Goal: Task Accomplishment & Management: Manage account settings

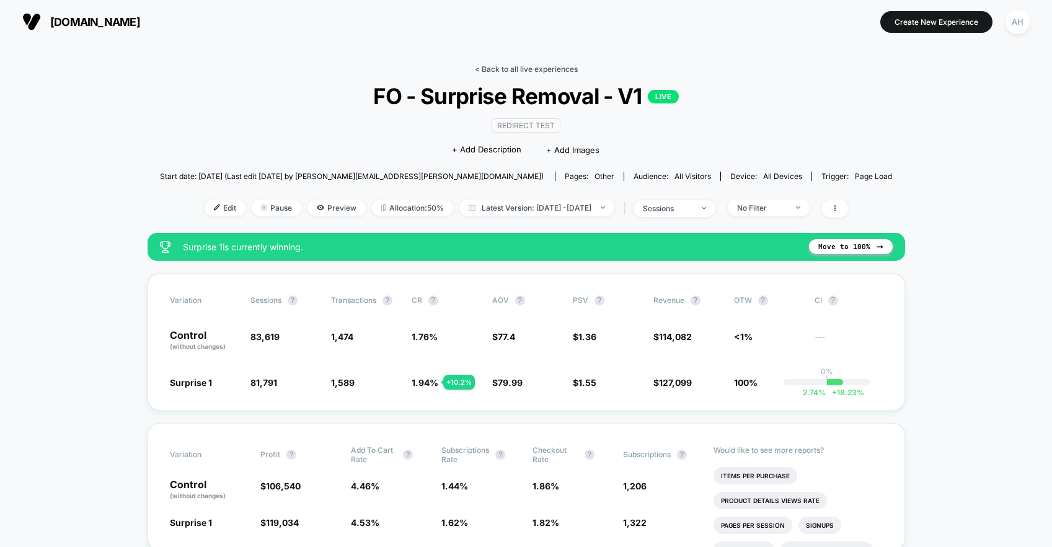
click at [529, 65] on link "< Back to all live experiences" at bounding box center [526, 68] width 103 height 9
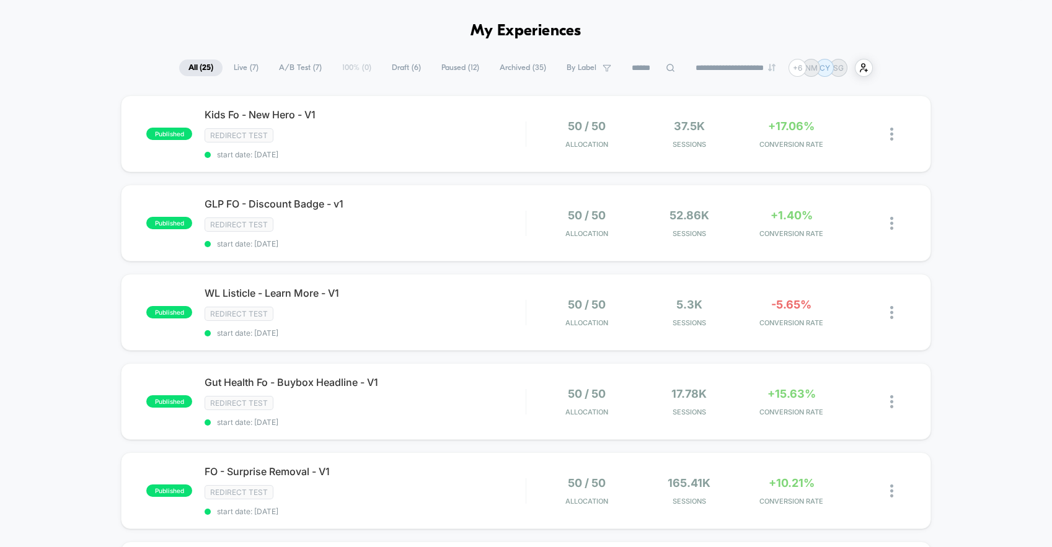
scroll to position [24, 0]
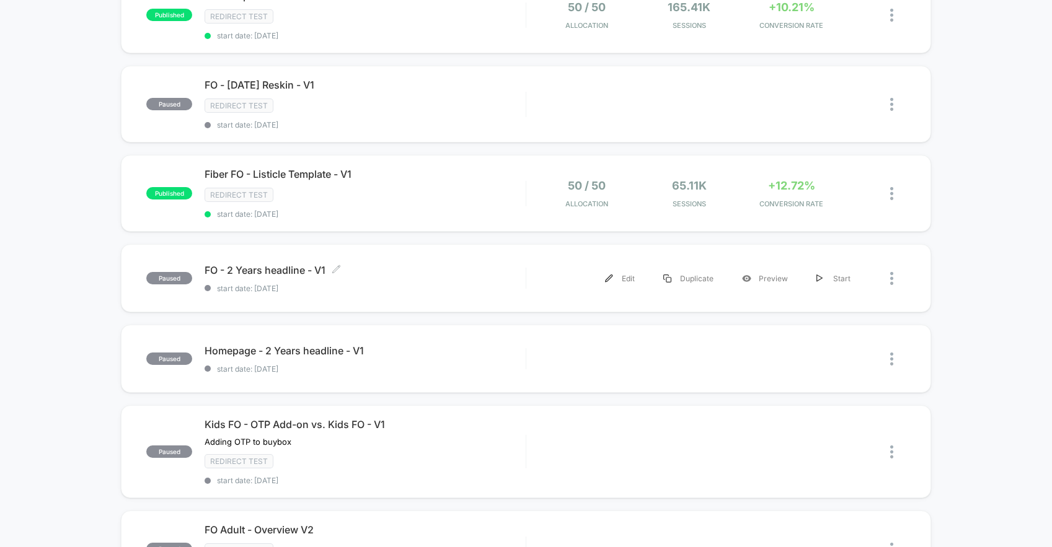
scroll to position [0, 0]
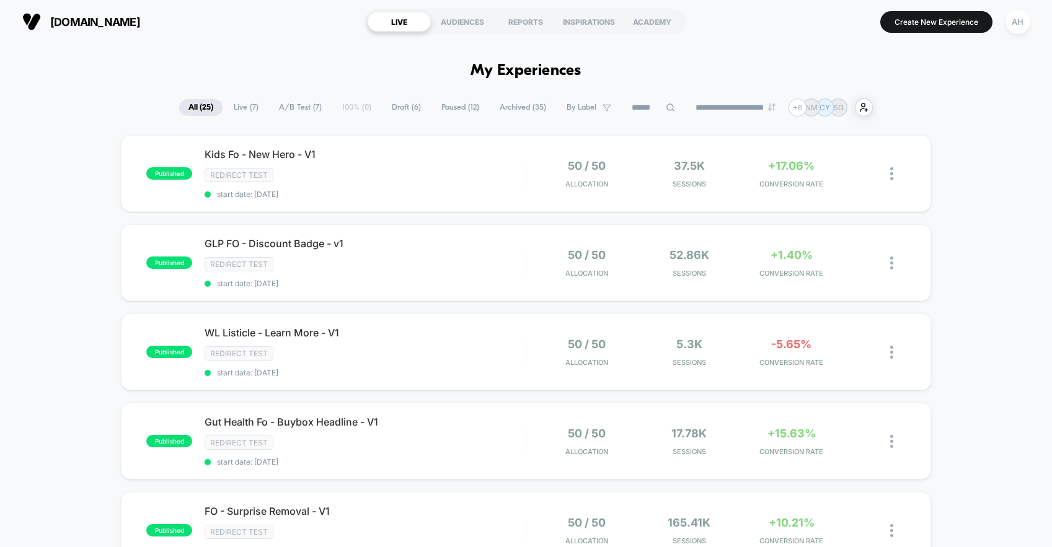
click at [237, 107] on span "Live ( 7 )" at bounding box center [245, 107] width 43 height 17
click at [966, 184] on div "published Kids Fo - New Hero - V1 Redirect Test start date: [DATE] 50 / 50 Allo…" at bounding box center [526, 468] width 1052 height 666
click at [1007, 28] on div "AH" at bounding box center [1017, 22] width 24 height 24
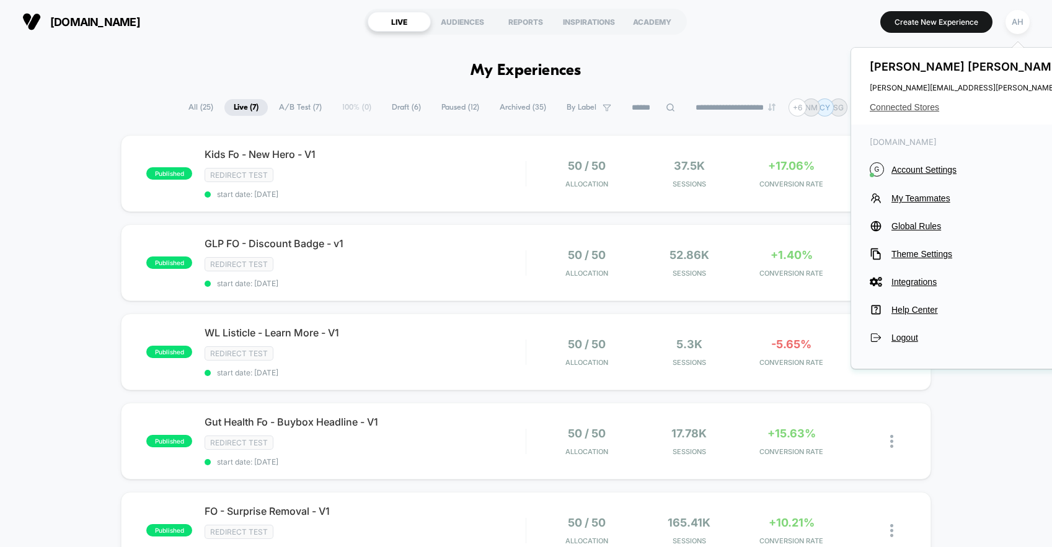
click at [933, 104] on span "Connected Stores" at bounding box center [993, 107] width 246 height 10
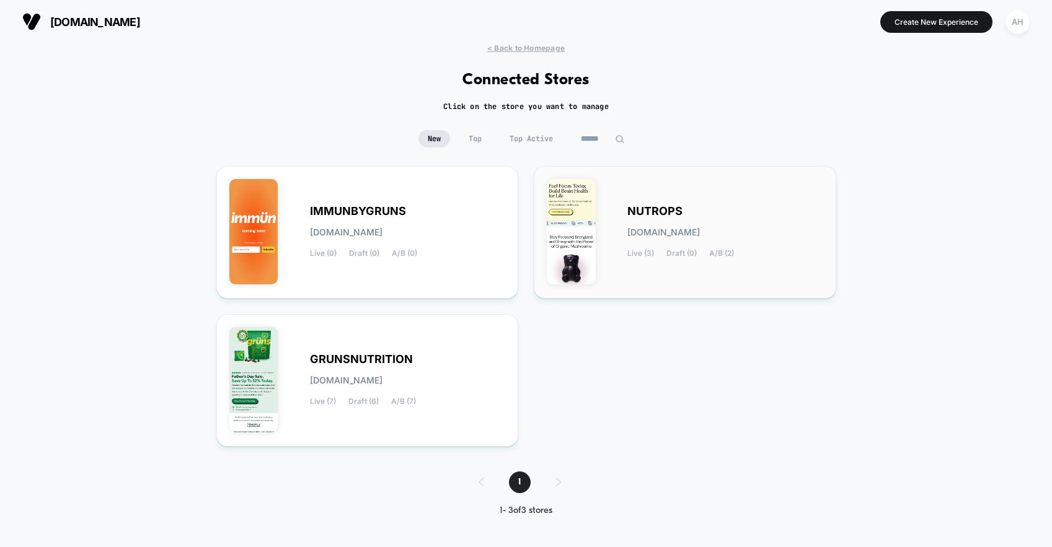
click at [669, 229] on span "[DOMAIN_NAME]" at bounding box center [663, 232] width 73 height 9
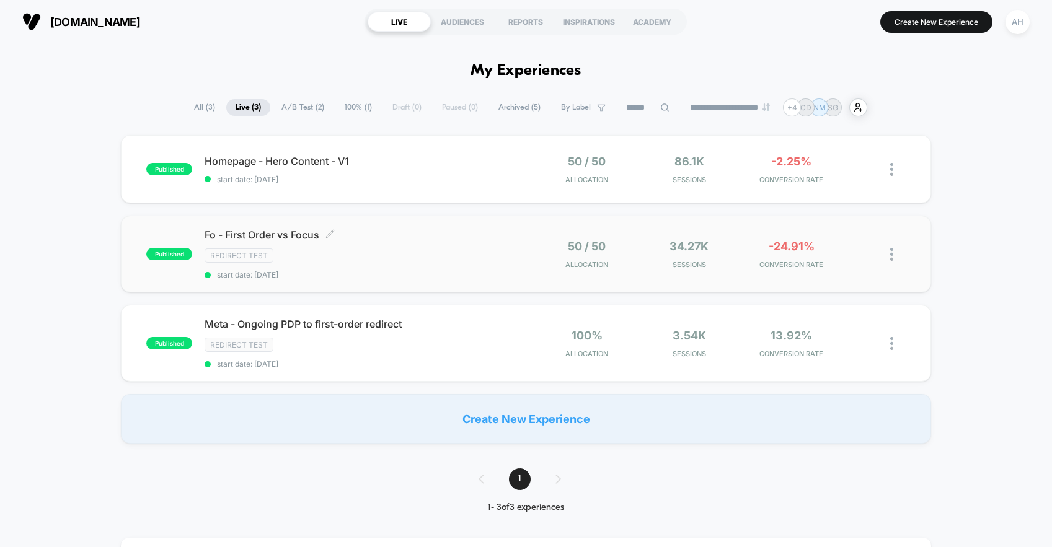
click at [456, 250] on div "Redirect Test" at bounding box center [365, 256] width 321 height 14
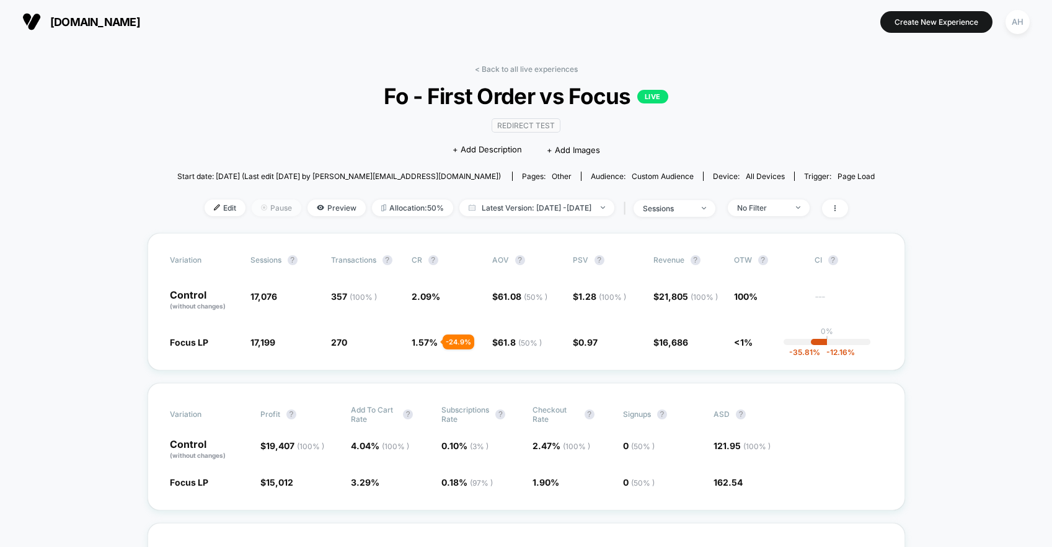
click at [253, 208] on span "Pause" at bounding box center [277, 208] width 50 height 17
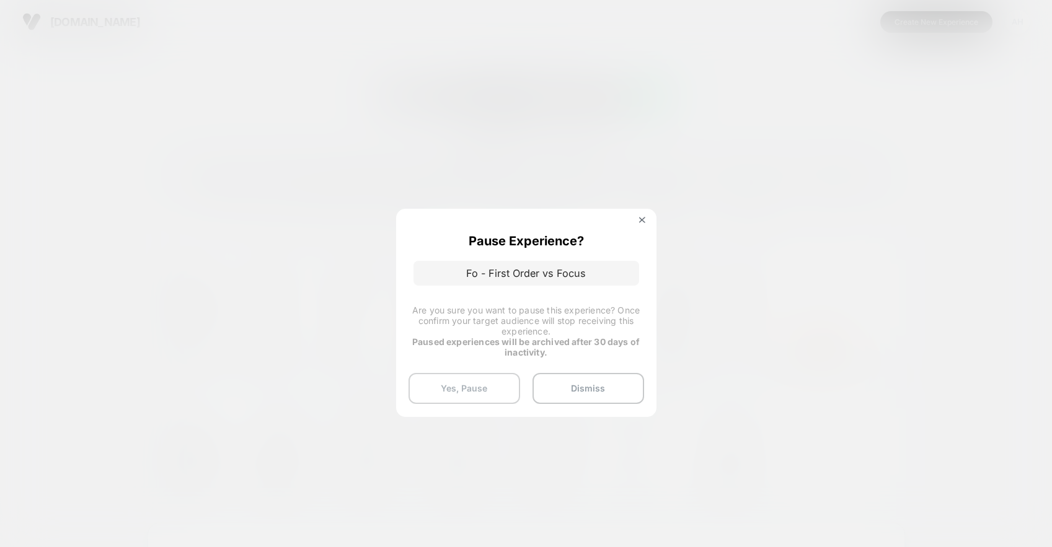
click at [479, 392] on button "Yes, Pause" at bounding box center [464, 388] width 112 height 31
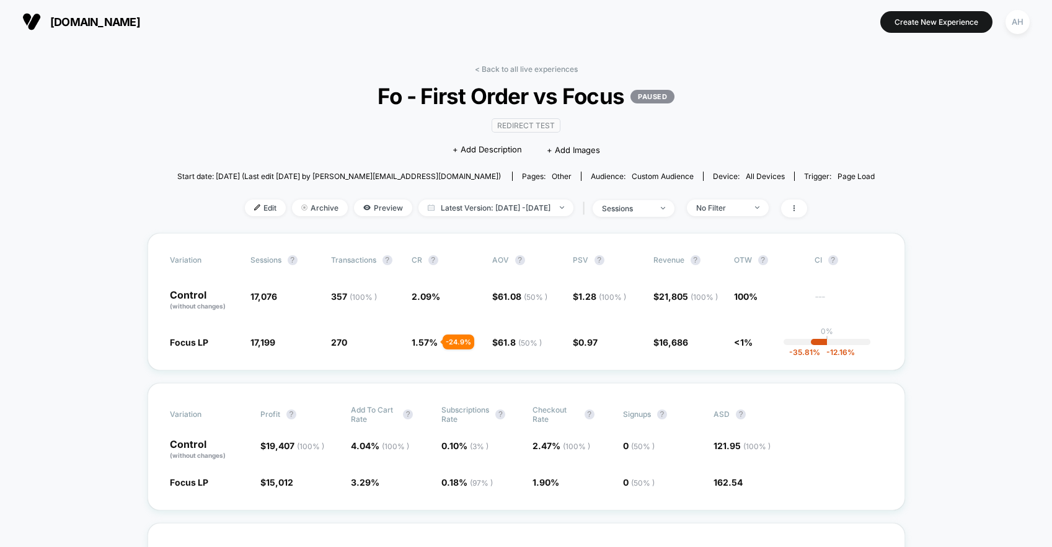
click at [518, 68] on link "< Back to all live experiences" at bounding box center [526, 68] width 103 height 9
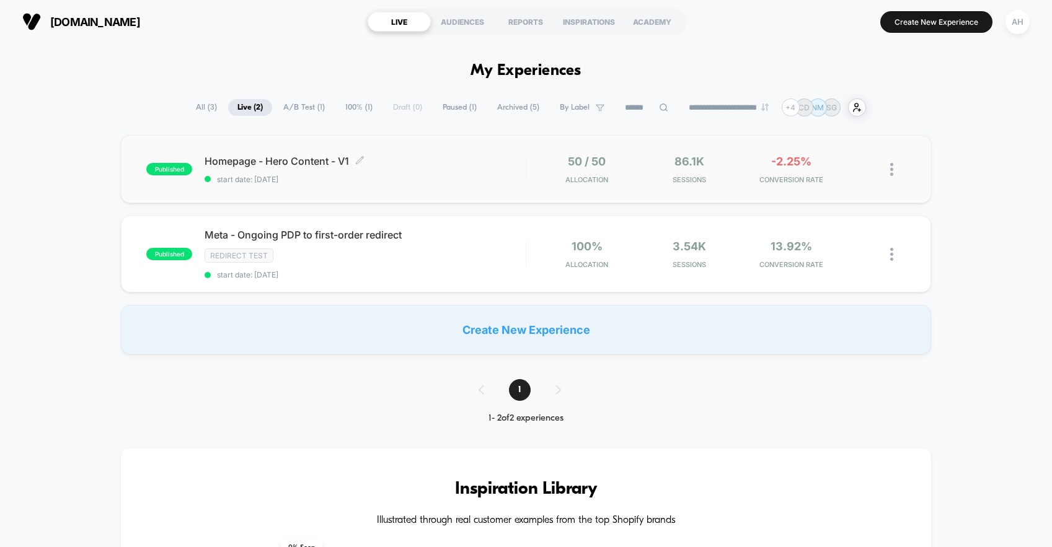
click at [454, 175] on span "start date: [DATE]" at bounding box center [365, 179] width 321 height 9
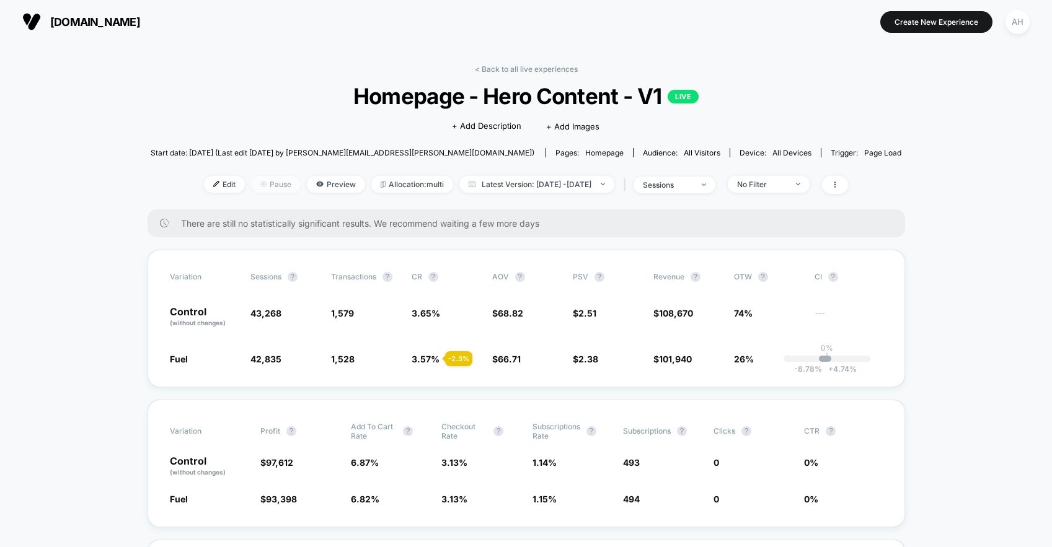
click at [270, 186] on span "Pause" at bounding box center [276, 184] width 50 height 17
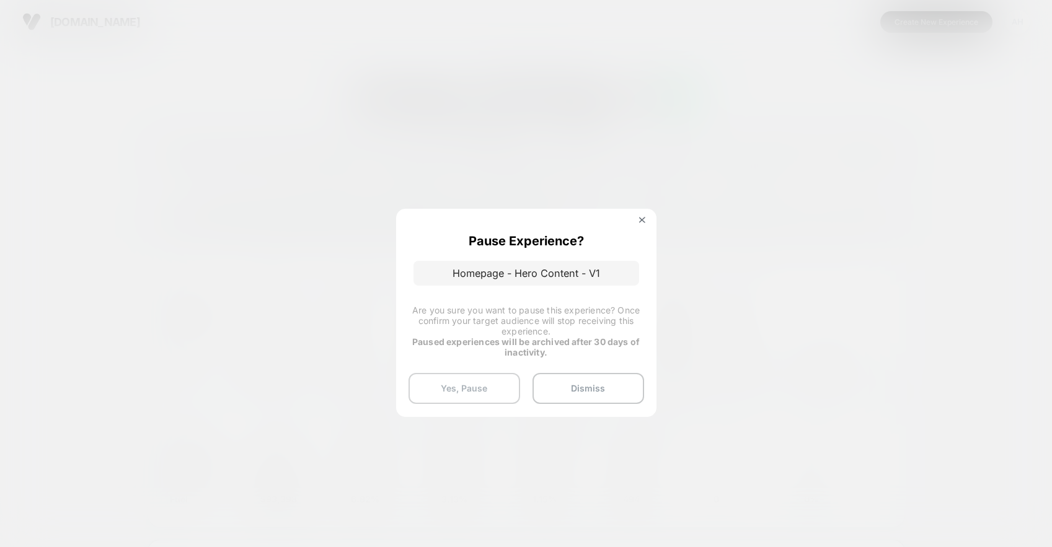
click at [478, 378] on button "Yes, Pause" at bounding box center [464, 388] width 112 height 31
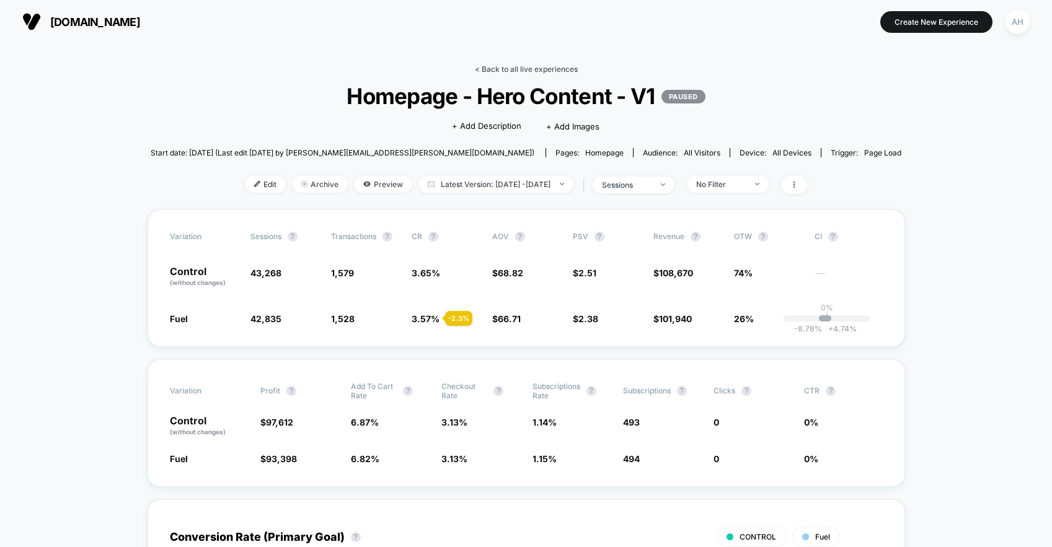
click at [509, 68] on link "< Back to all live experiences" at bounding box center [526, 68] width 103 height 9
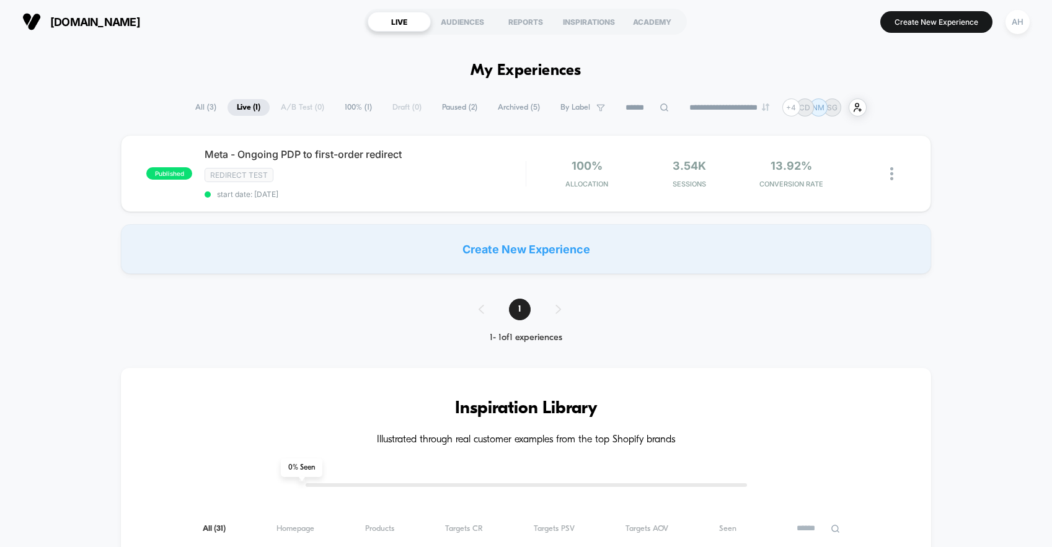
click at [187, 107] on span "All ( 3 )" at bounding box center [206, 107] width 40 height 17
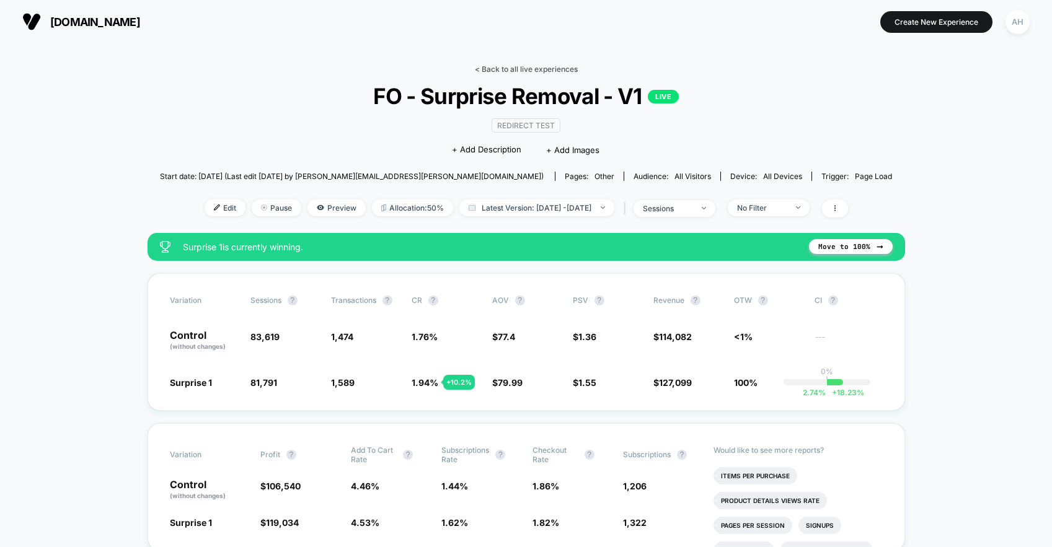
click at [519, 68] on link "< Back to all live experiences" at bounding box center [526, 68] width 103 height 9
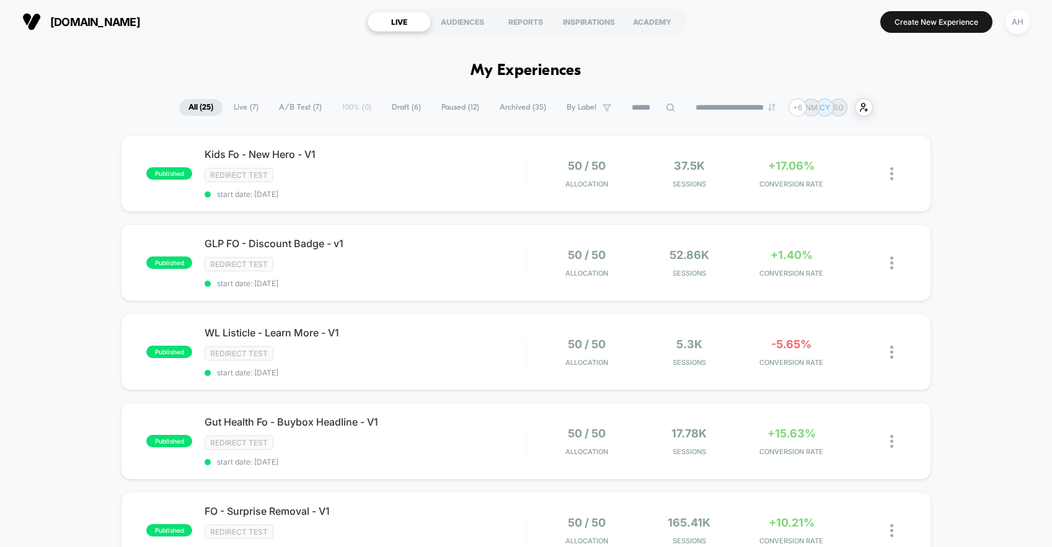
click at [501, 110] on span "Archived ( 35 )" at bounding box center [522, 107] width 65 height 17
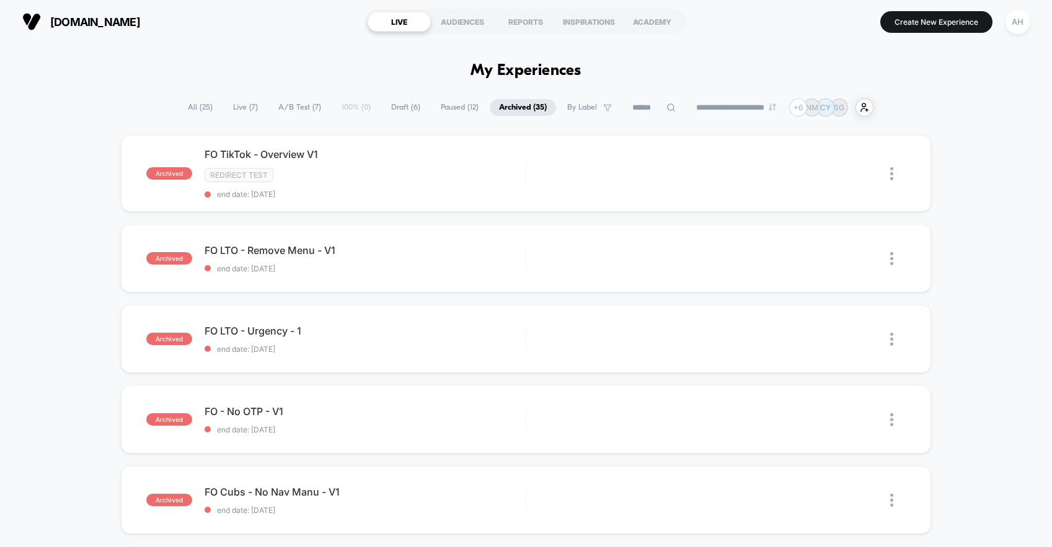
click at [770, 106] on select "**********" at bounding box center [737, 108] width 100 height 8
select select "*"
click at [687, 104] on select "**********" at bounding box center [737, 108] width 100 height 8
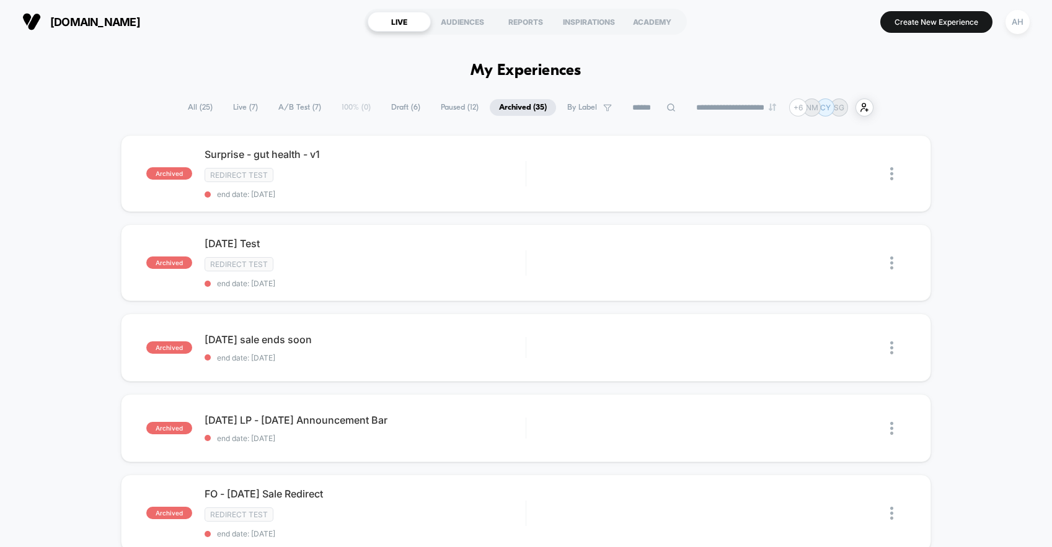
click at [486, 172] on div "Redirect Test" at bounding box center [365, 175] width 321 height 14
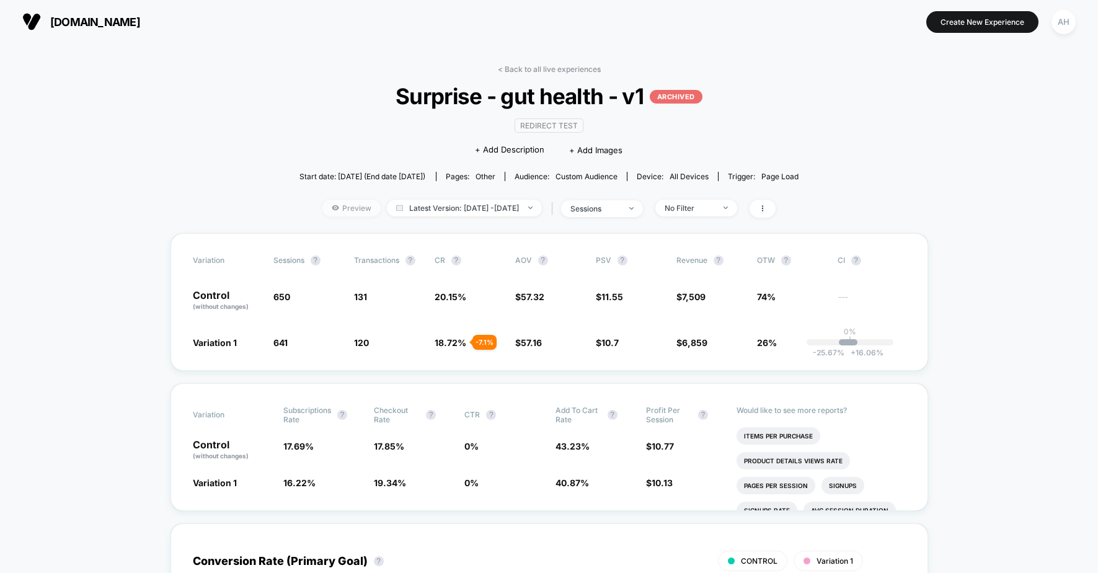
click at [323, 206] on span "Preview" at bounding box center [351, 208] width 58 height 17
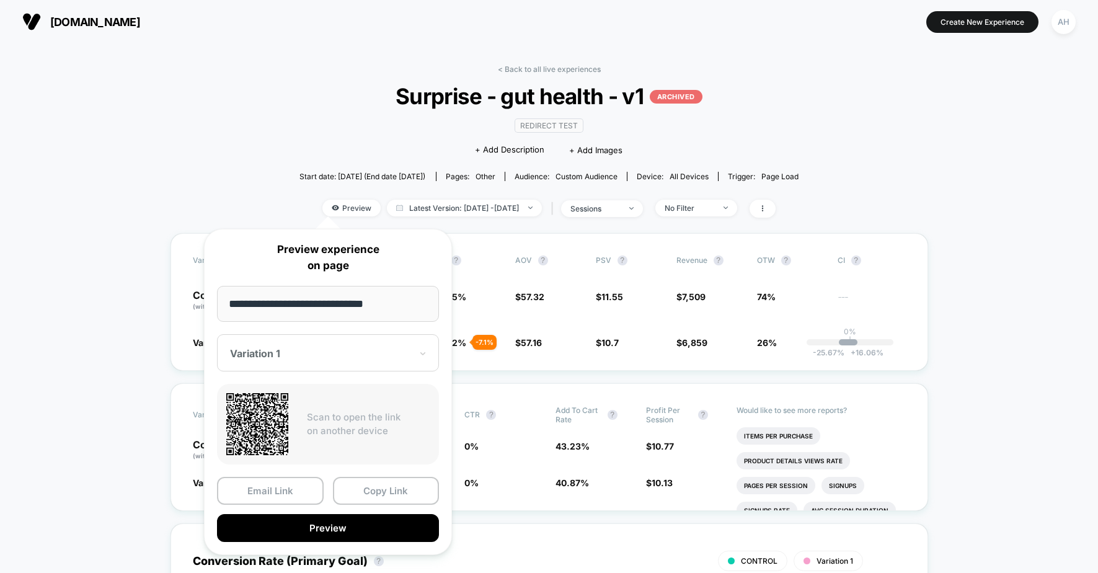
click at [351, 356] on div at bounding box center [320, 353] width 181 height 12
click at [262, 415] on div "CONTROL" at bounding box center [327, 418] width 209 height 22
click at [318, 338] on div "CONTROL" at bounding box center [328, 352] width 222 height 37
click at [276, 393] on div "Variation 1" at bounding box center [327, 396] width 209 height 22
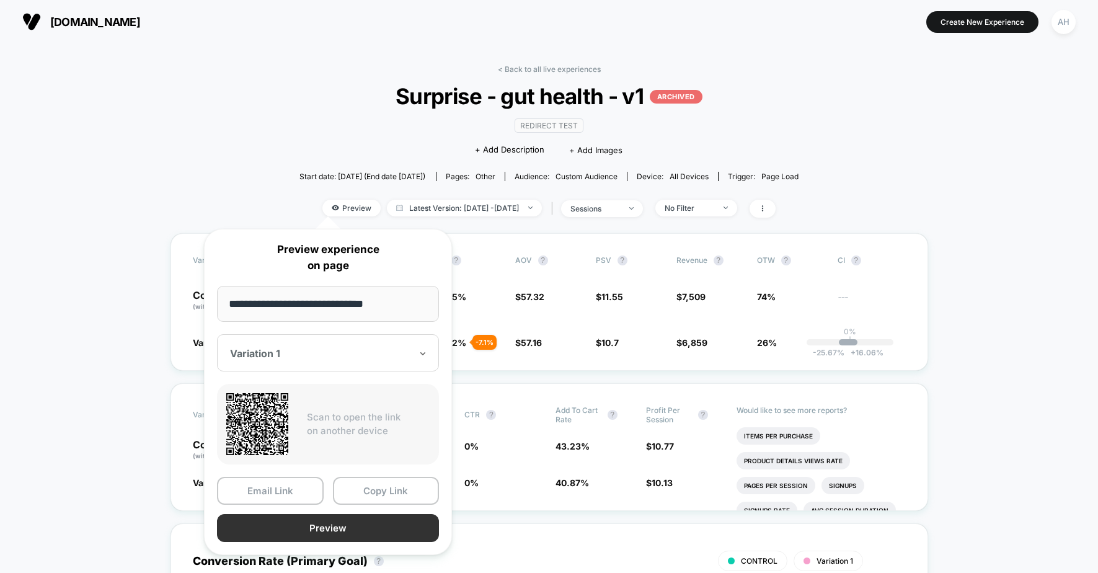
click at [325, 527] on button "Preview" at bounding box center [328, 528] width 222 height 28
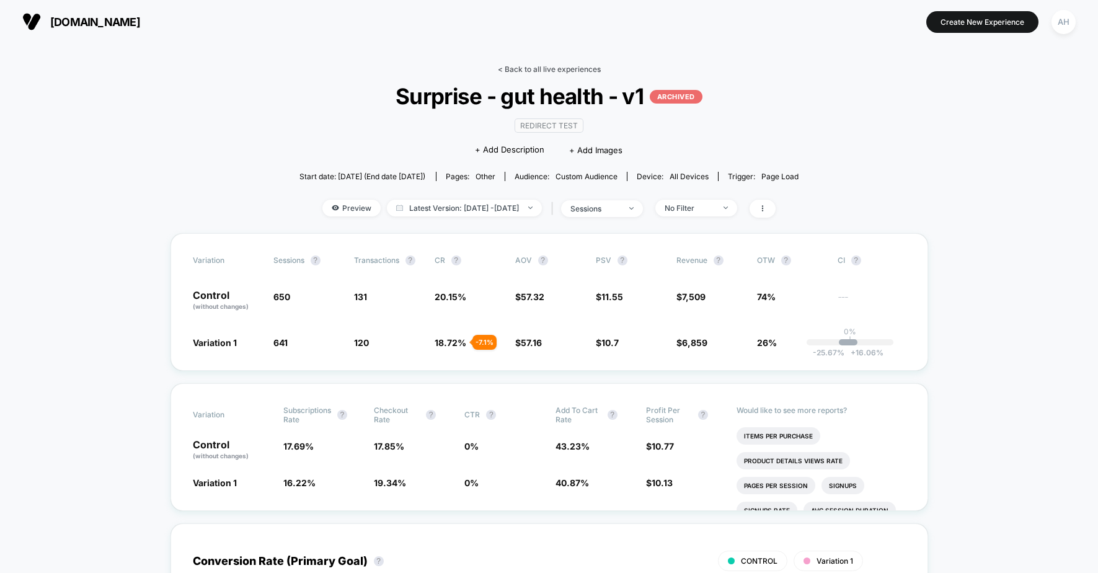
click at [574, 71] on link "< Back to all live experiences" at bounding box center [549, 68] width 103 height 9
select select "*"
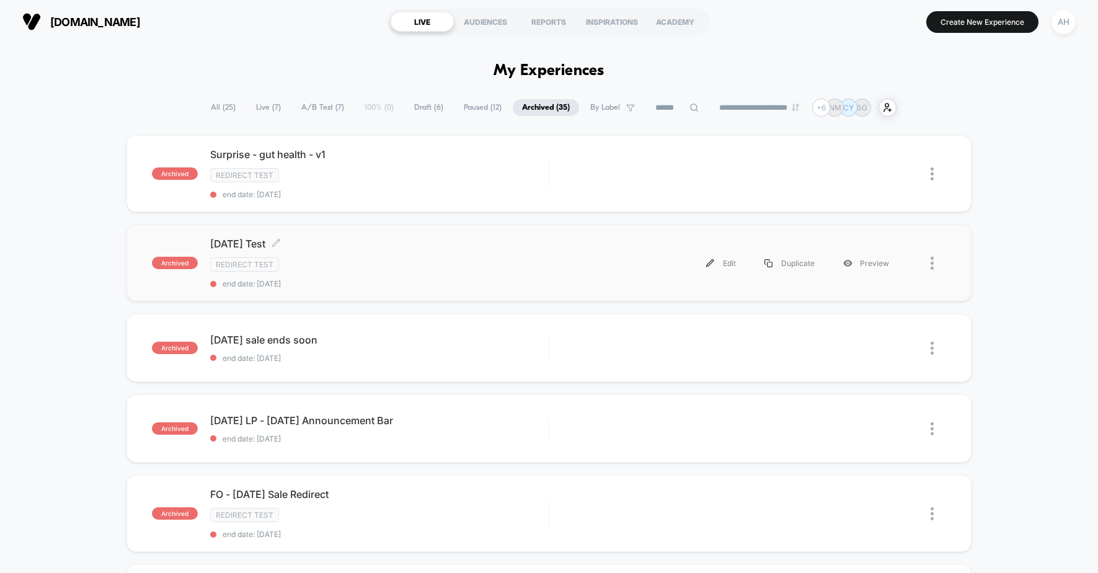
click at [465, 260] on div "Redirect Test" at bounding box center [379, 264] width 338 height 14
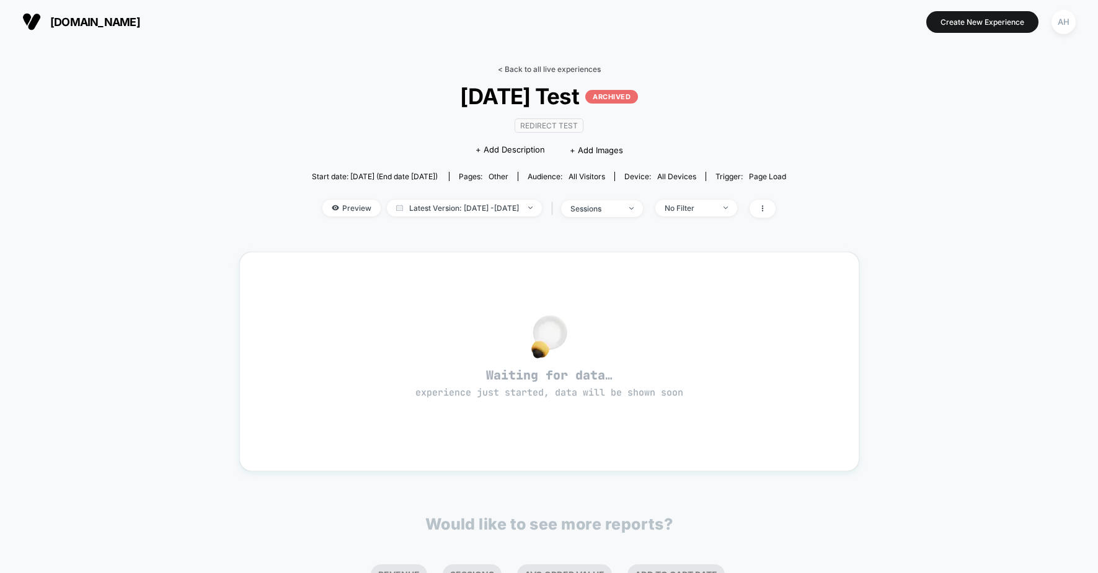
click at [535, 70] on link "< Back to all live experiences" at bounding box center [549, 68] width 103 height 9
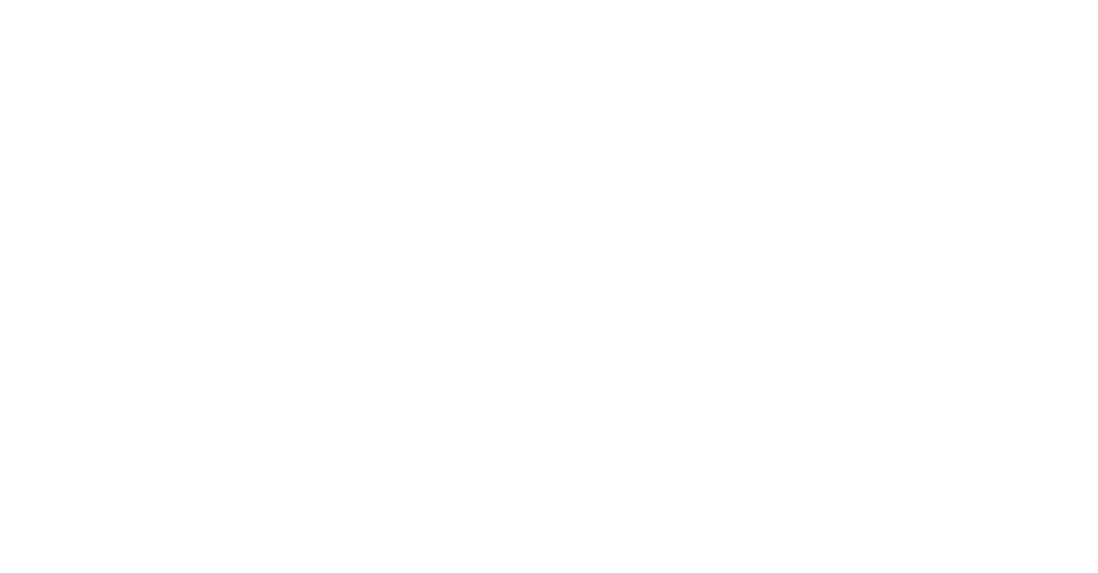
select select "*"
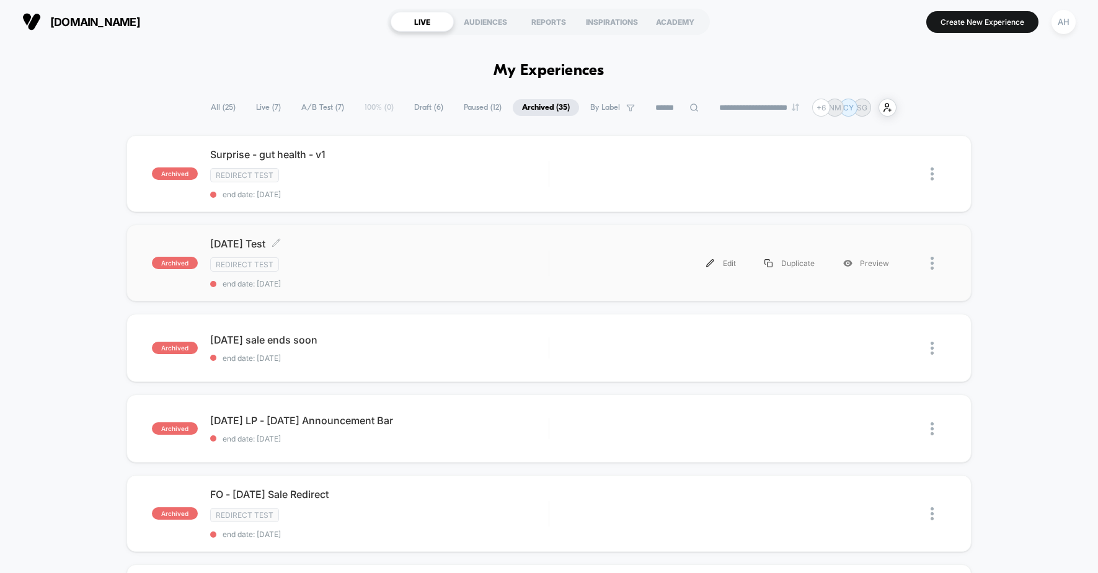
scroll to position [7, 0]
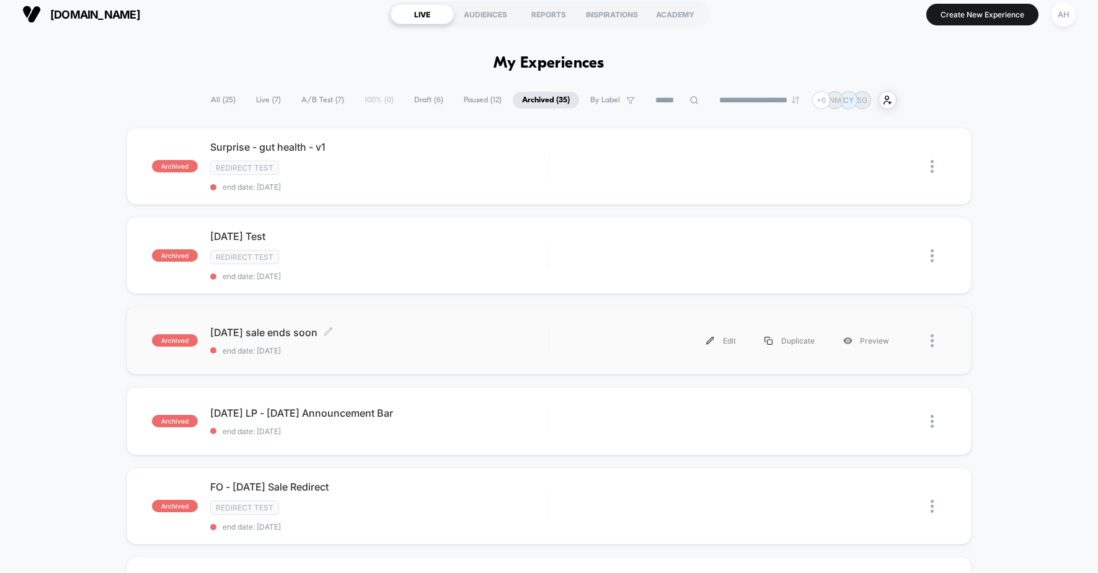
click at [473, 343] on div "Memorial day sale ends soon Click to edit experience details Click to edit expe…" at bounding box center [379, 340] width 338 height 29
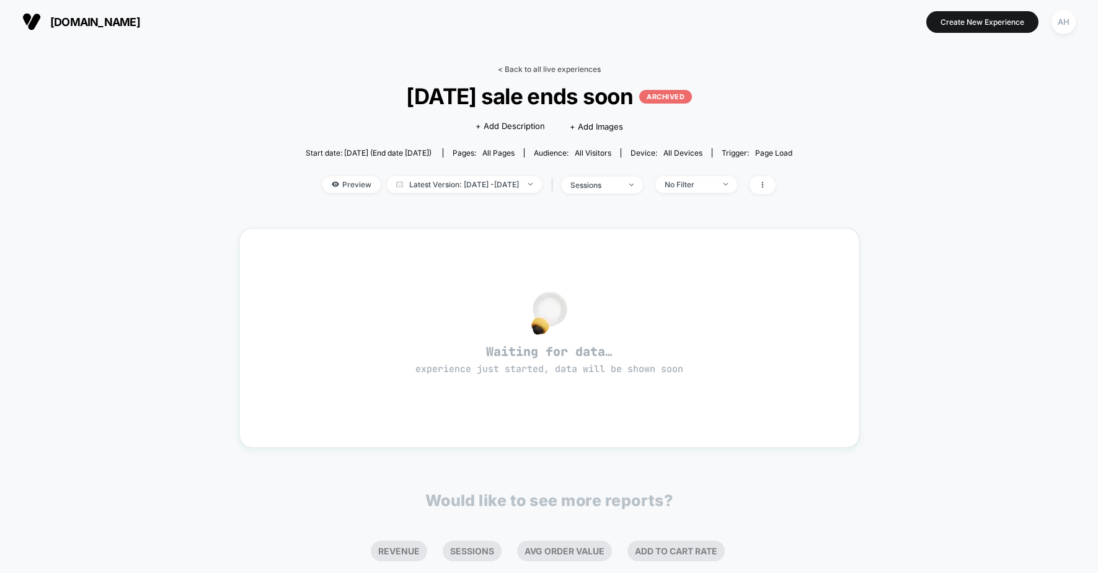
click at [516, 67] on link "< Back to all live experiences" at bounding box center [549, 68] width 103 height 9
select select "*"
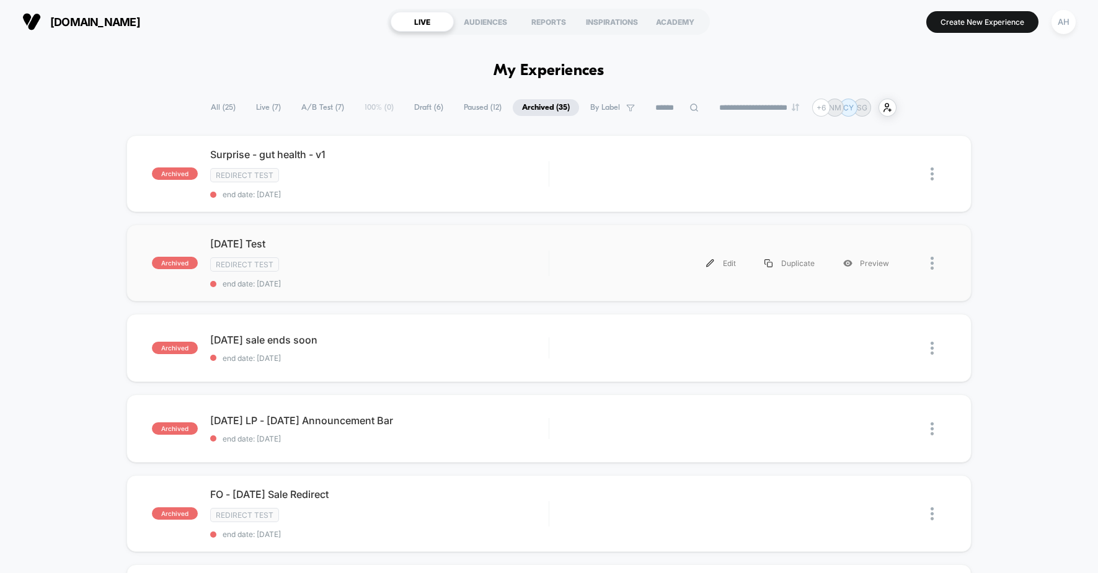
scroll to position [16, 0]
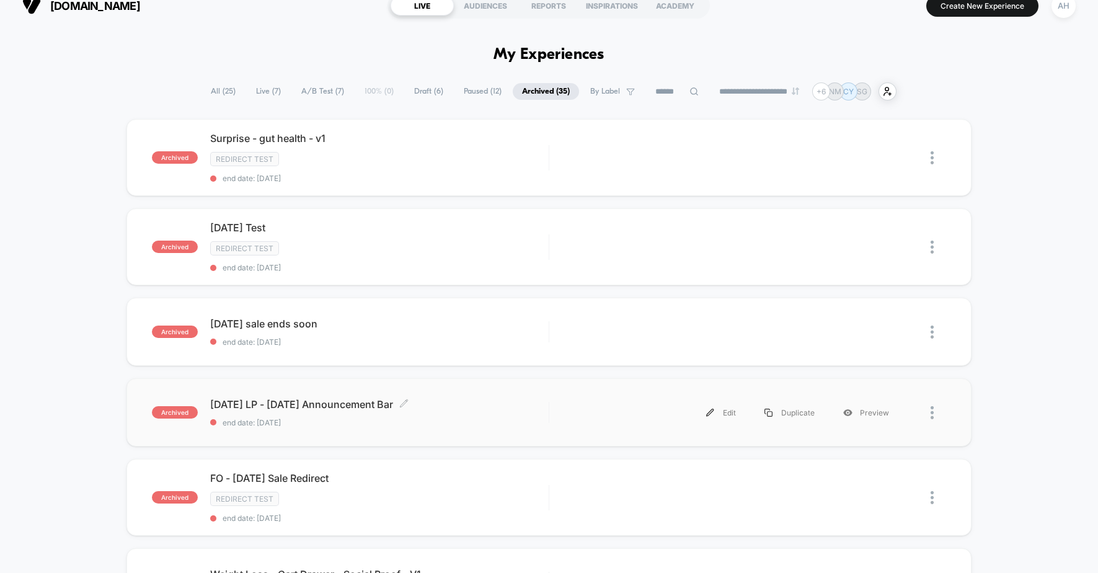
click at [504, 399] on span "Memorial Day LP - Memorial Day Announcement Bar Click to edit experience details" at bounding box center [379, 404] width 338 height 12
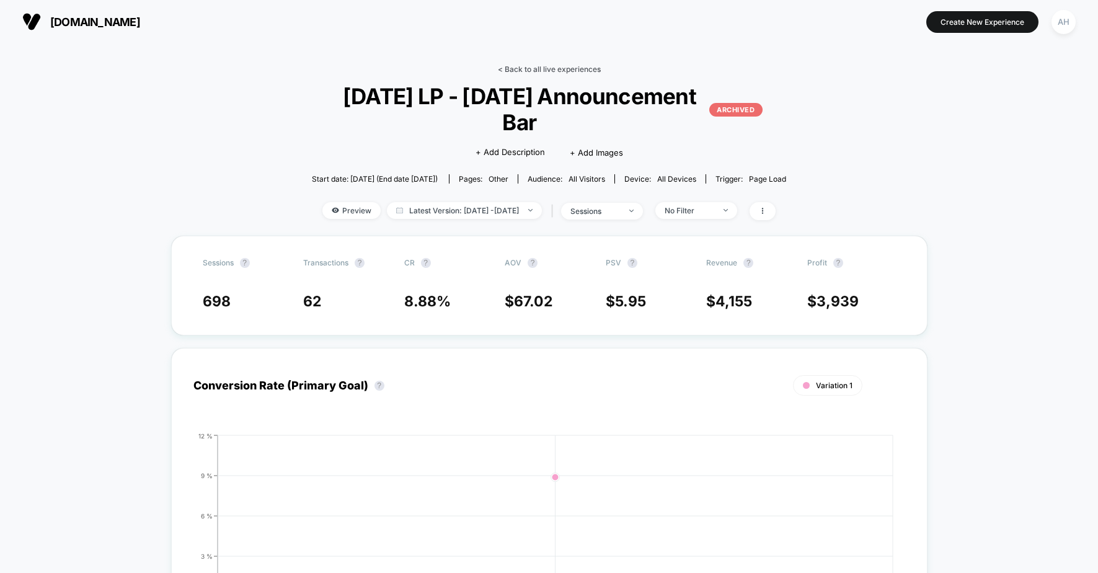
click at [553, 64] on link "< Back to all live experiences" at bounding box center [549, 68] width 103 height 9
select select "*"
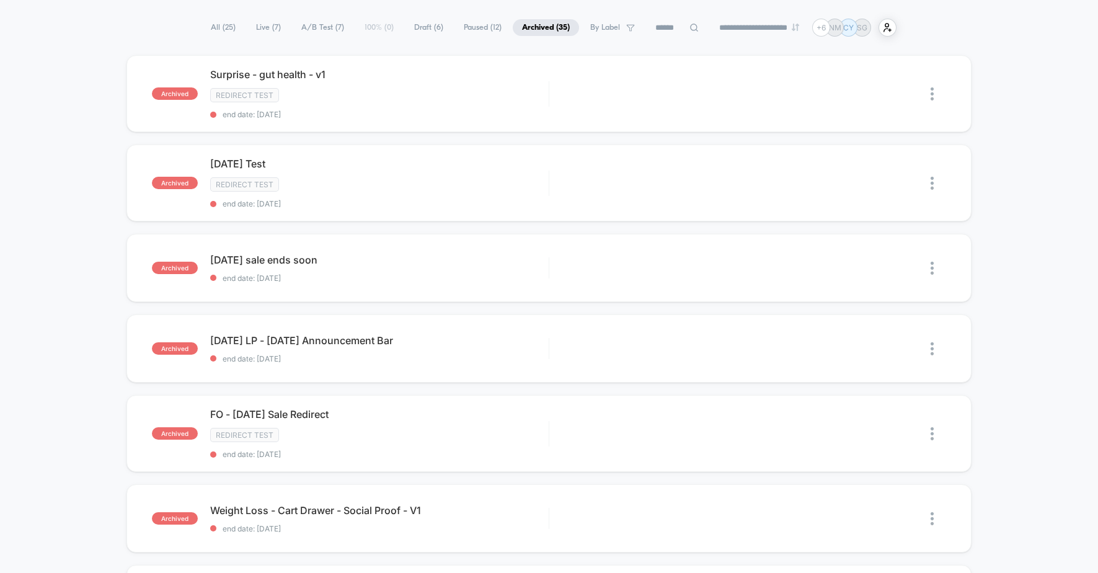
scroll to position [88, 0]
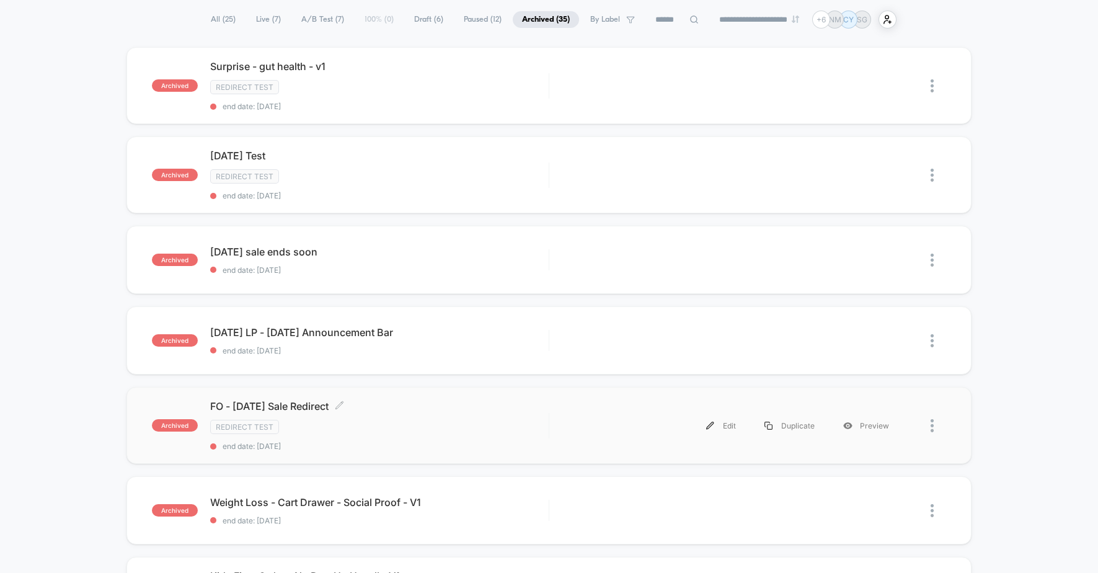
click at [529, 433] on div "Redirect Test" at bounding box center [379, 427] width 338 height 14
